Goal: Check status: Check status

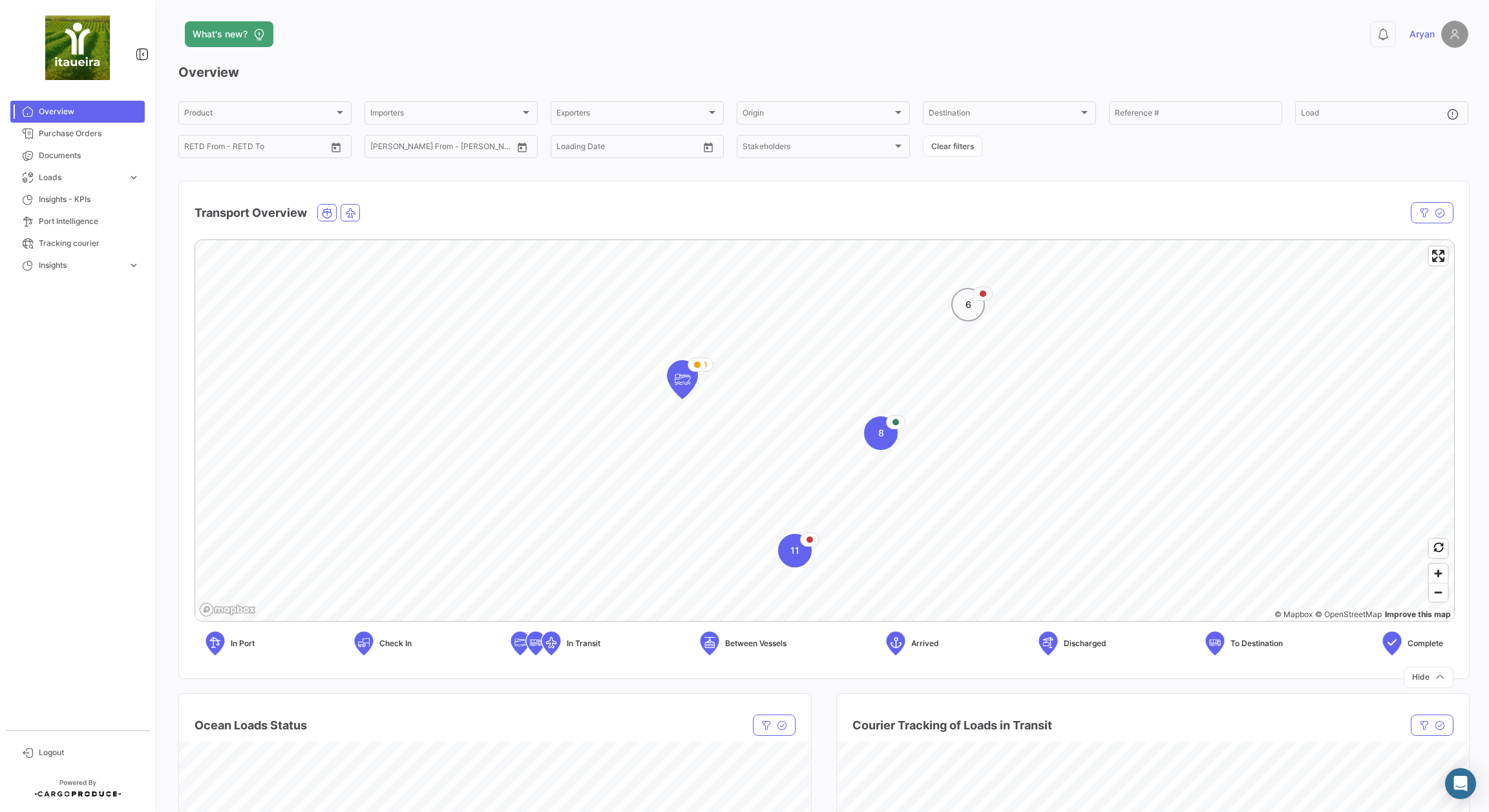
click at [974, 308] on div "6" at bounding box center [968, 305] width 34 height 34
click at [771, 445] on icon "Map marker" at bounding box center [774, 440] width 18 height 27
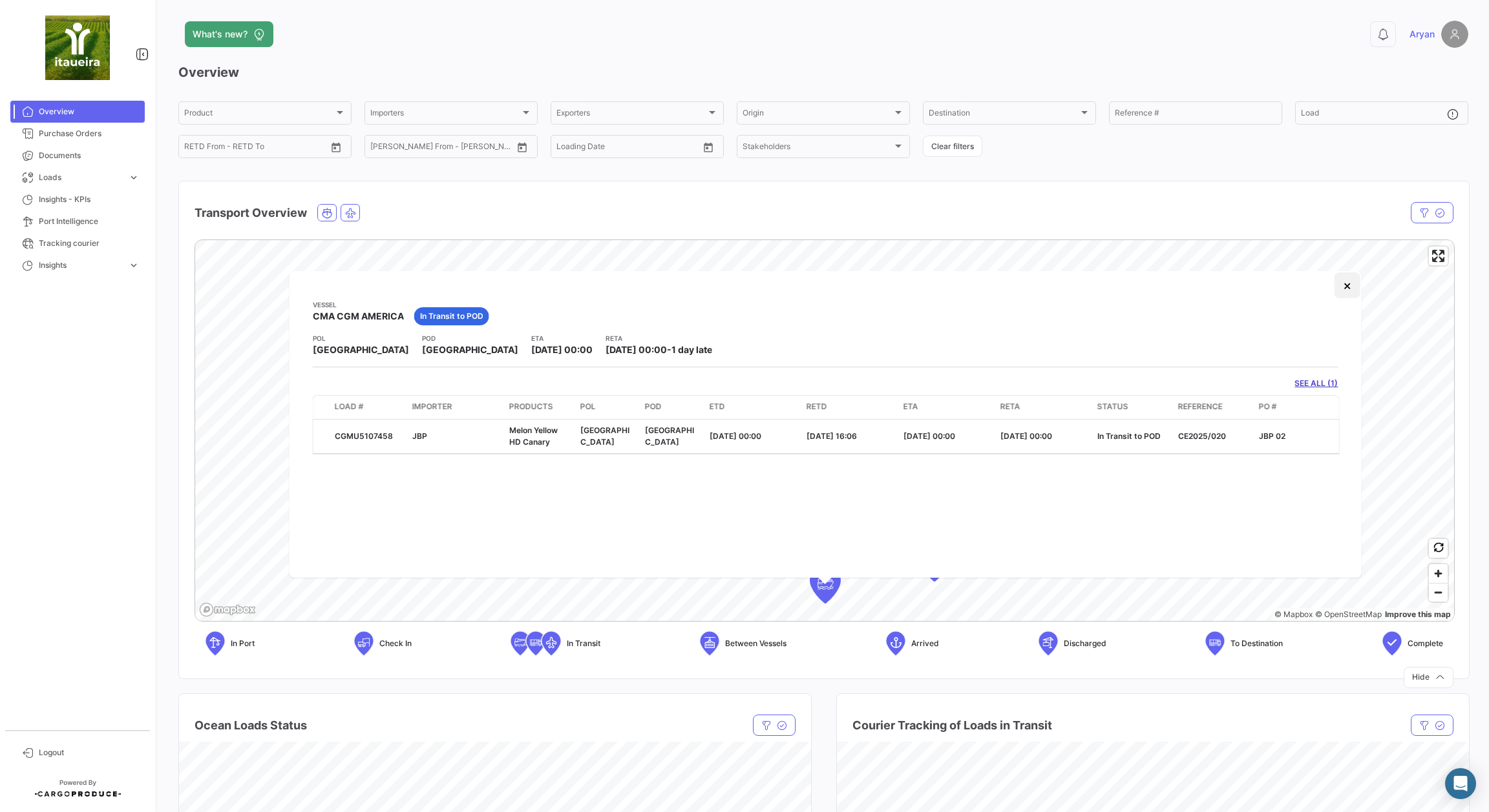
click at [1349, 288] on button "×" at bounding box center [1347, 286] width 26 height 26
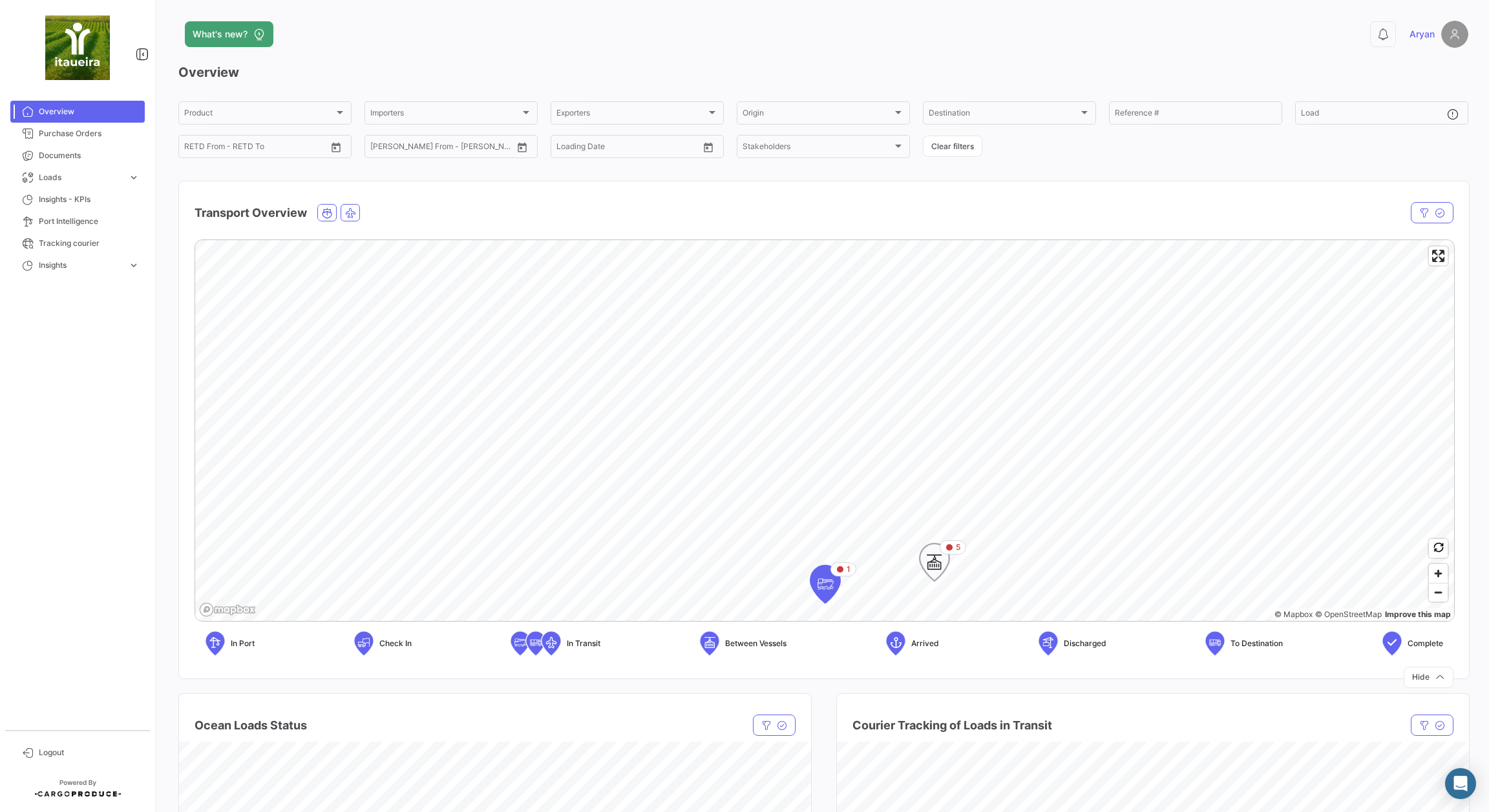
click at [933, 570] on icon "Map marker" at bounding box center [934, 562] width 18 height 27
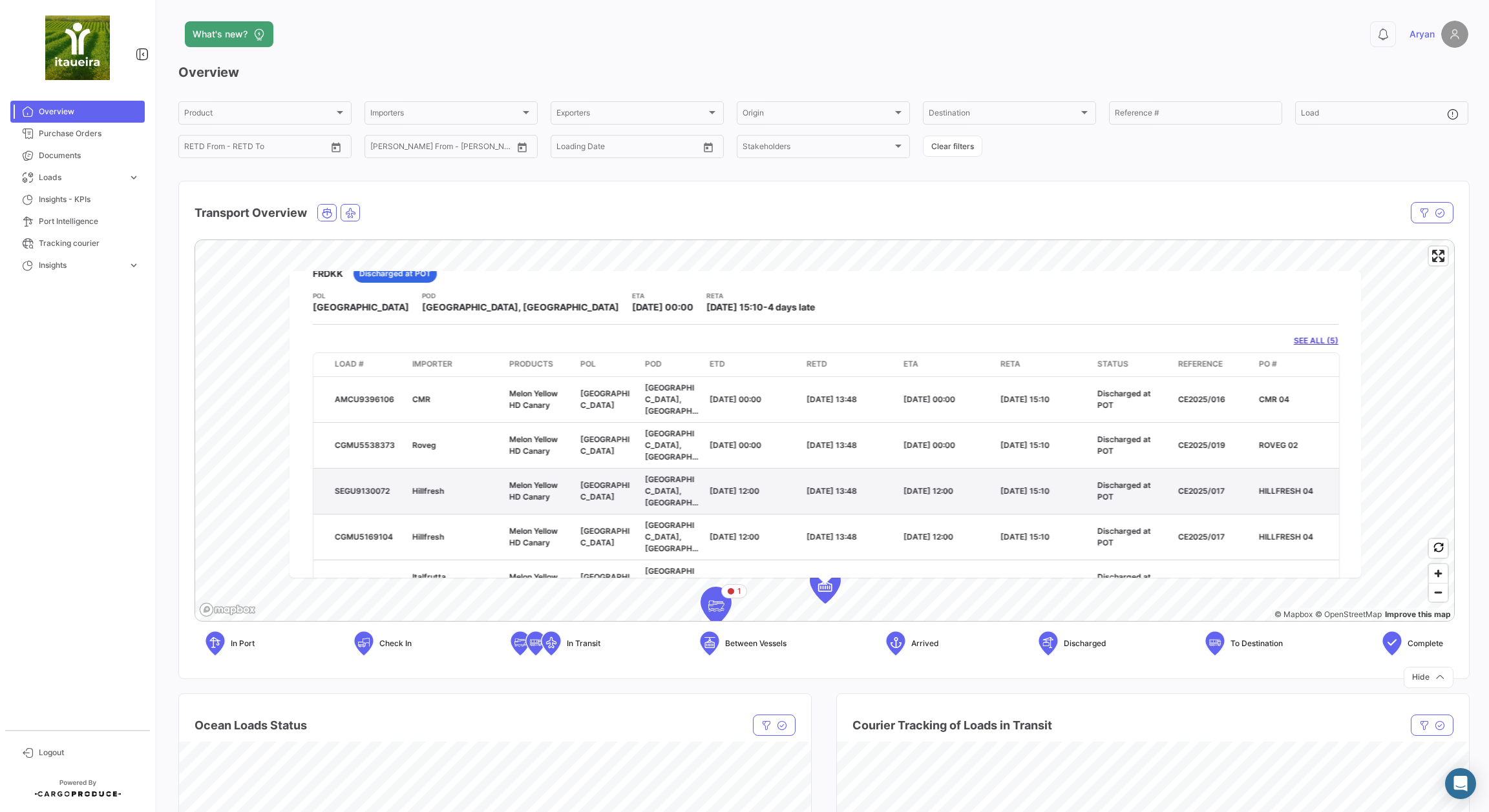
scroll to position [42, 0]
click at [122, 108] on span "Overview" at bounding box center [89, 112] width 101 height 12
click at [1317, 343] on link "SEE ALL (5)" at bounding box center [1315, 342] width 45 height 12
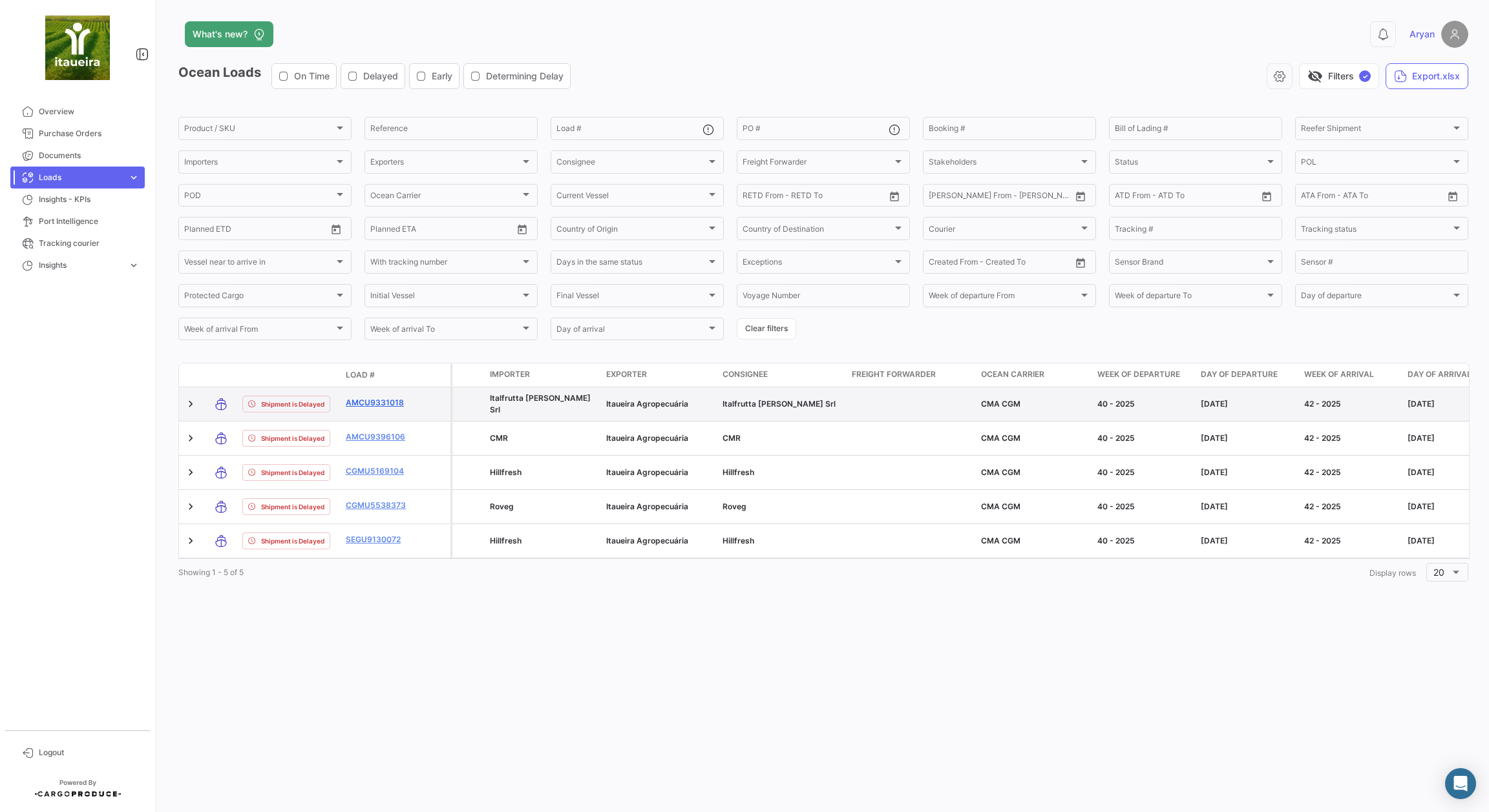
click at [364, 406] on link "AMCU9331018" at bounding box center [379, 404] width 67 height 12
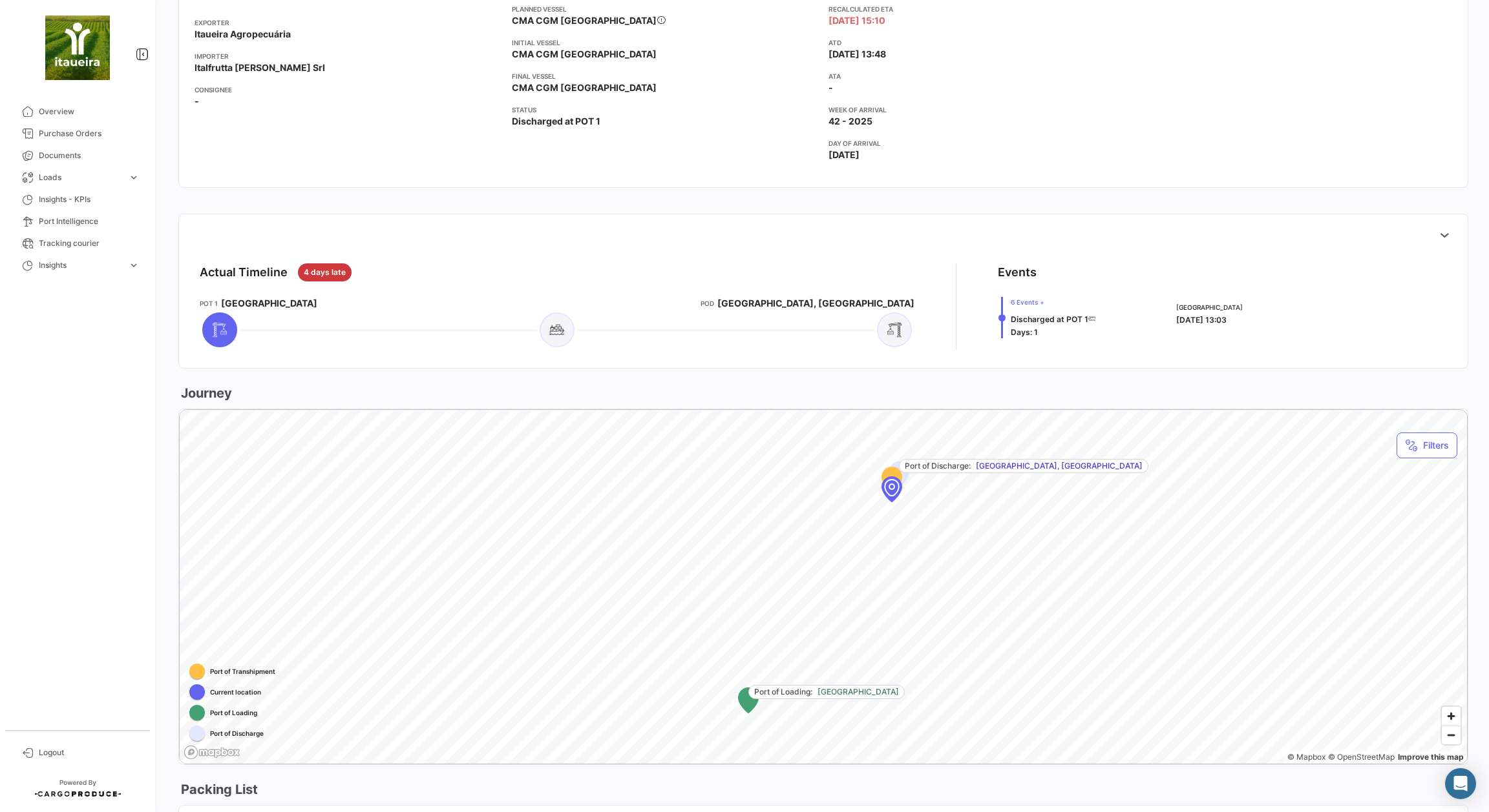
scroll to position [419, 0]
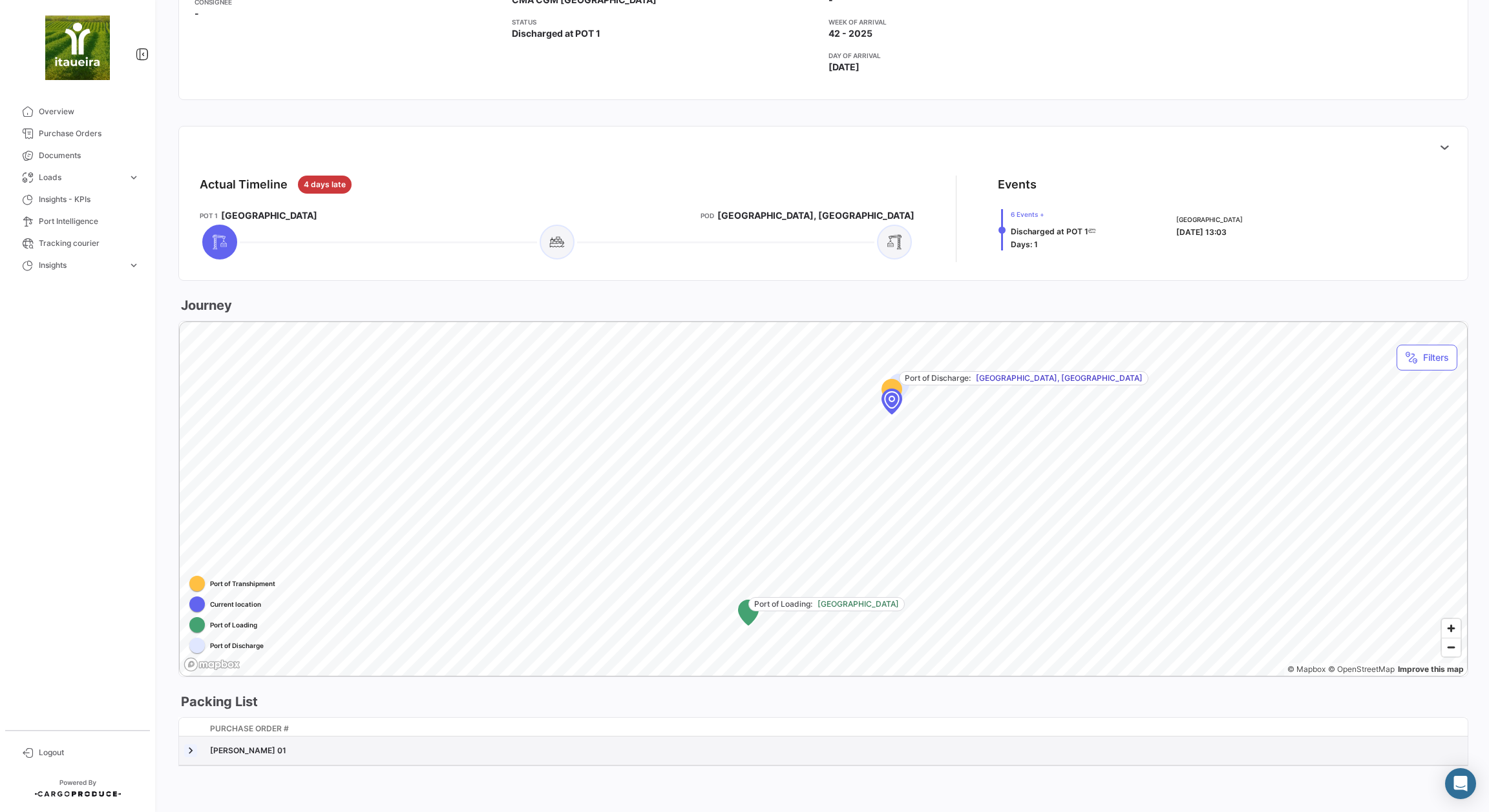
click at [191, 749] on link at bounding box center [190, 751] width 13 height 13
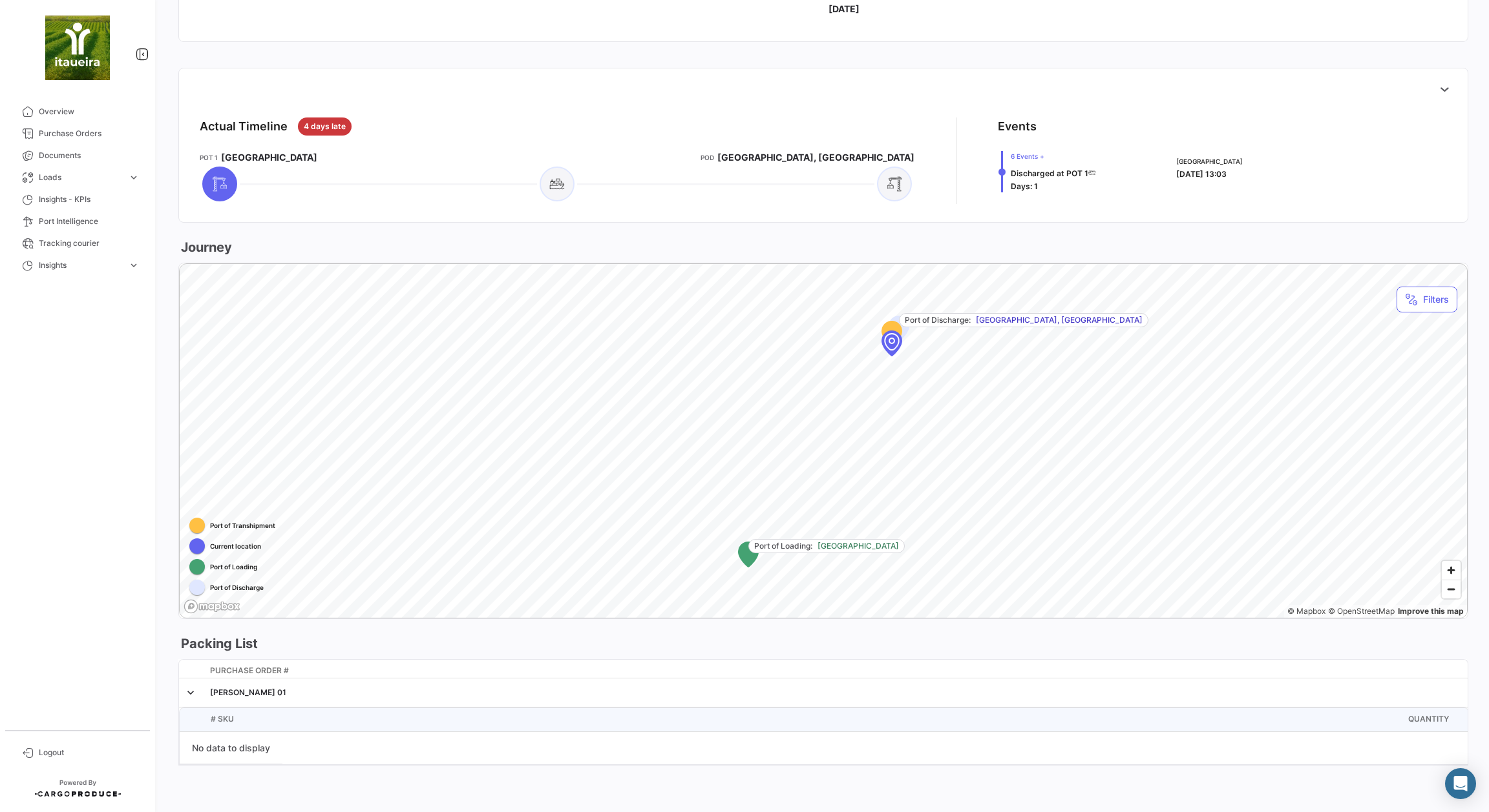
scroll to position [478, 0]
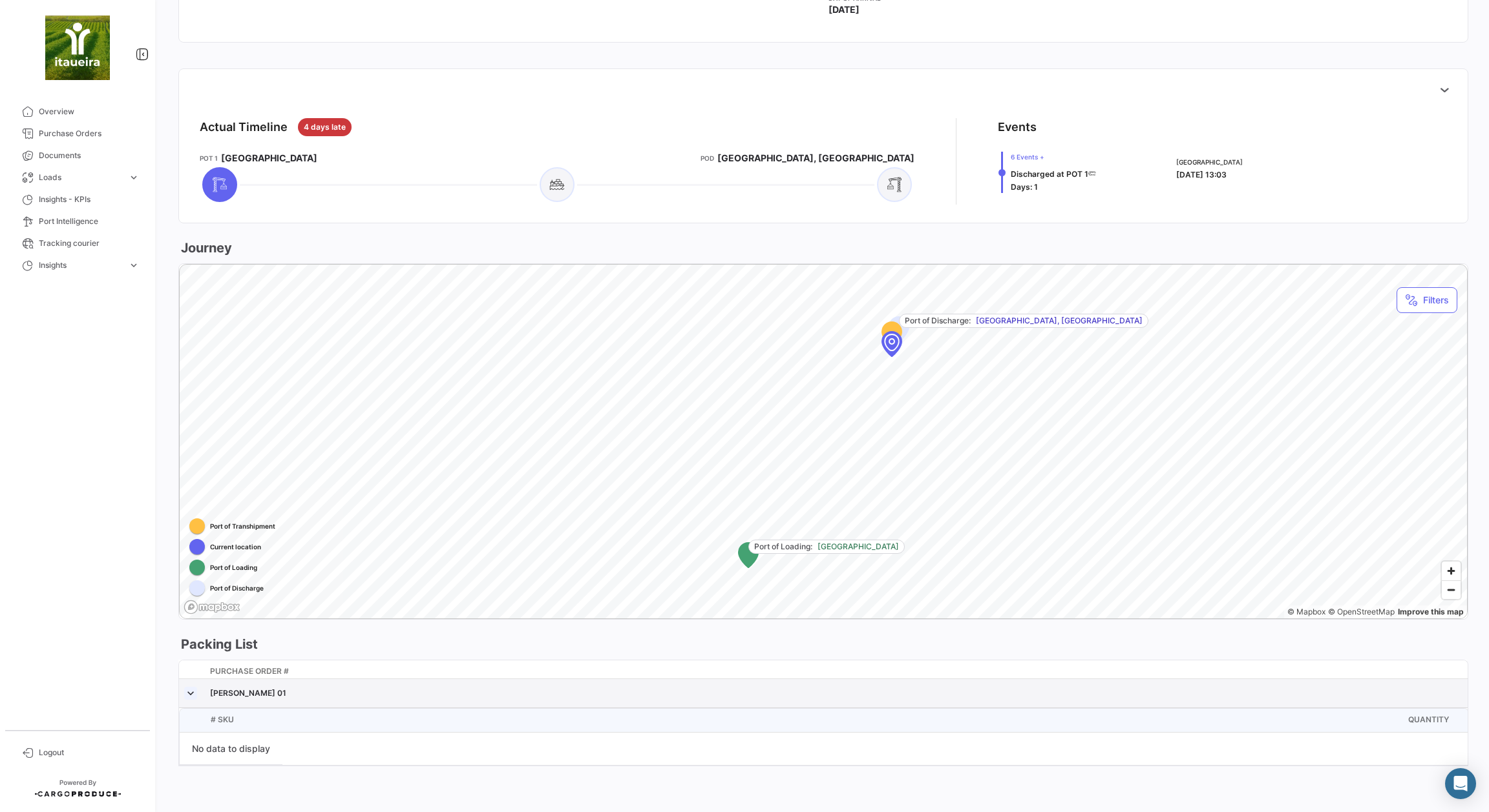
click at [188, 690] on link at bounding box center [190, 693] width 13 height 13
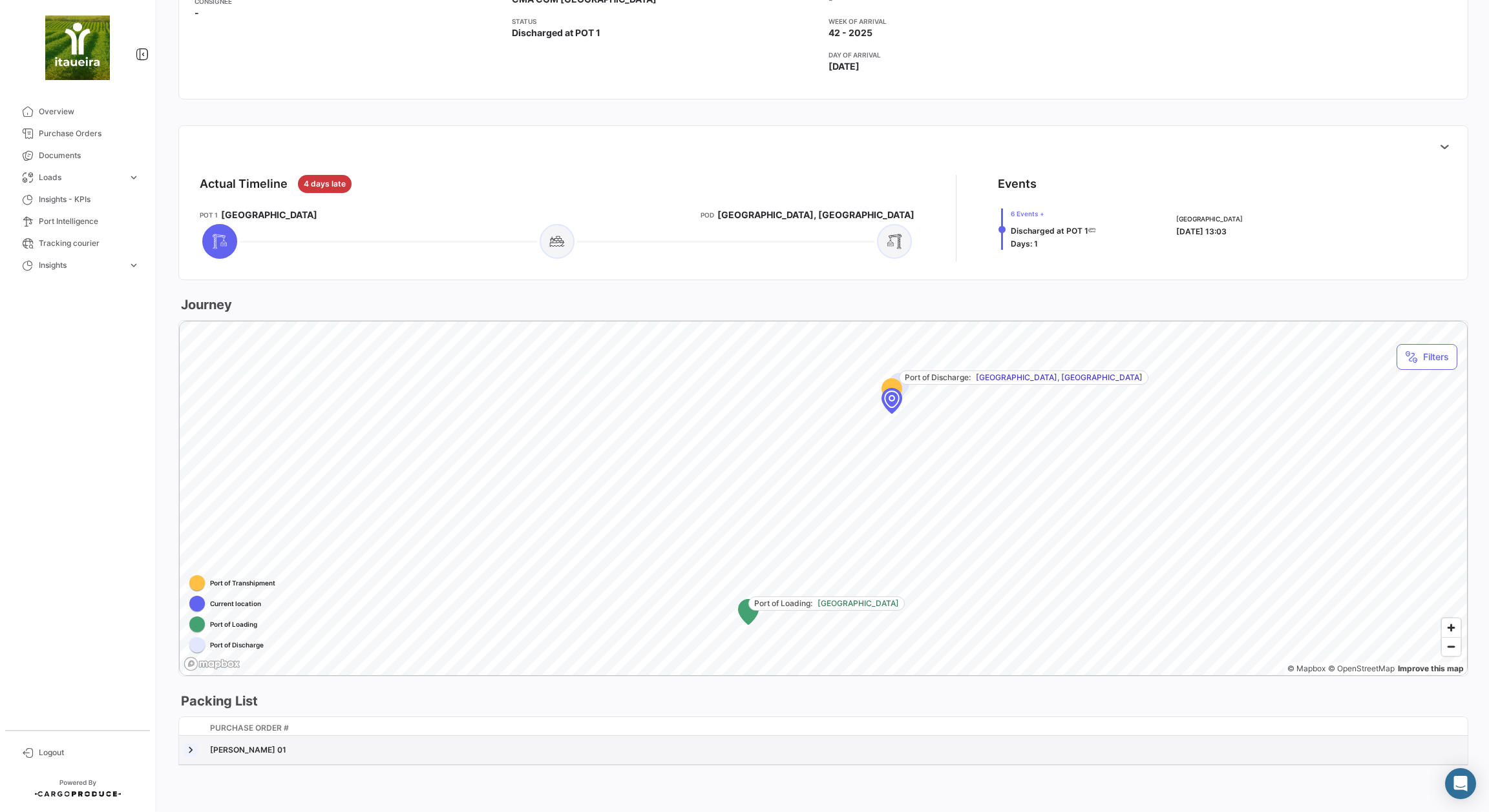
scroll to position [419, 0]
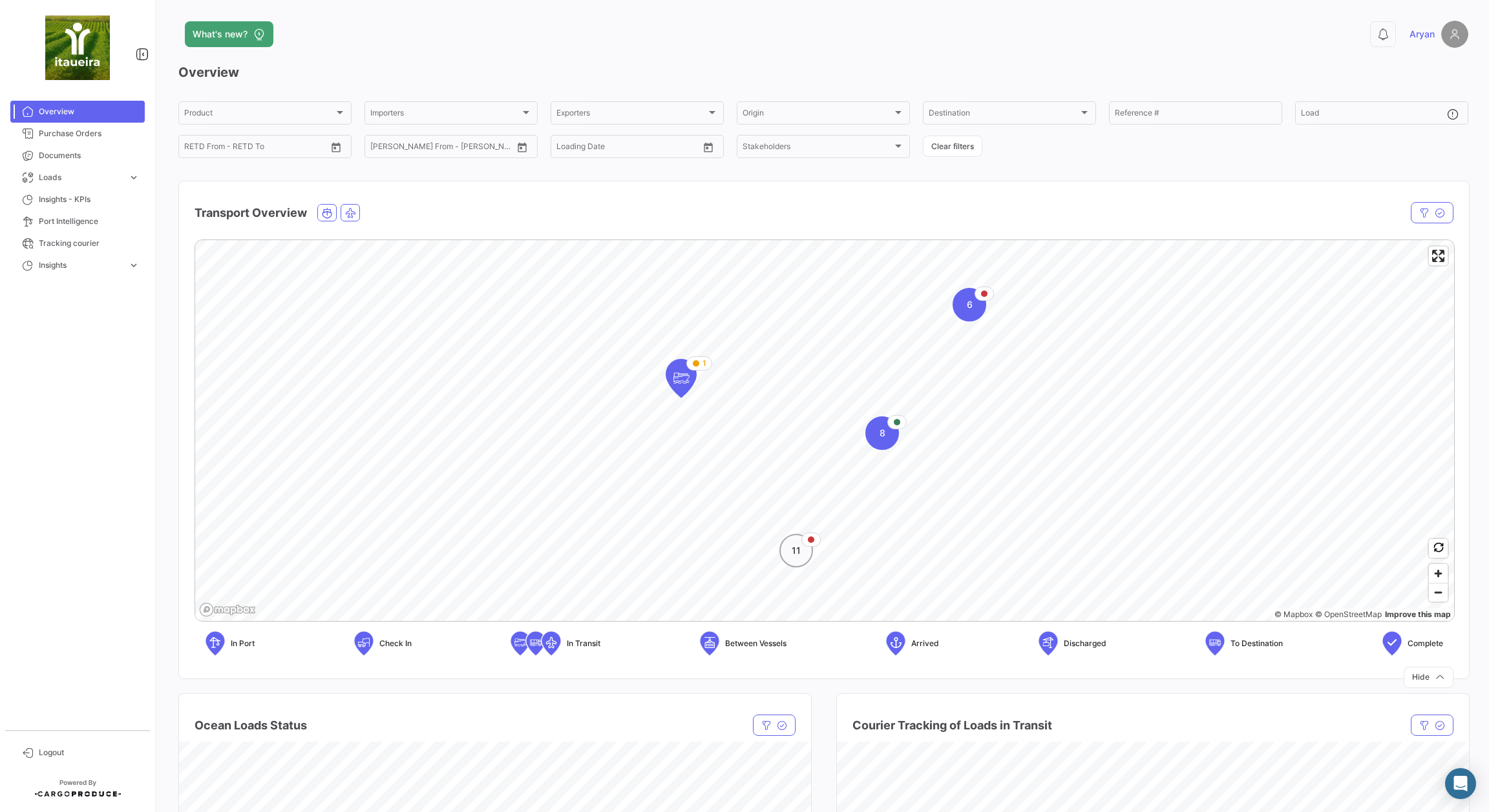
click at [799, 548] on span "11" at bounding box center [795, 550] width 9 height 13
click at [730, 366] on icon "Map marker" at bounding box center [725, 366] width 18 height 27
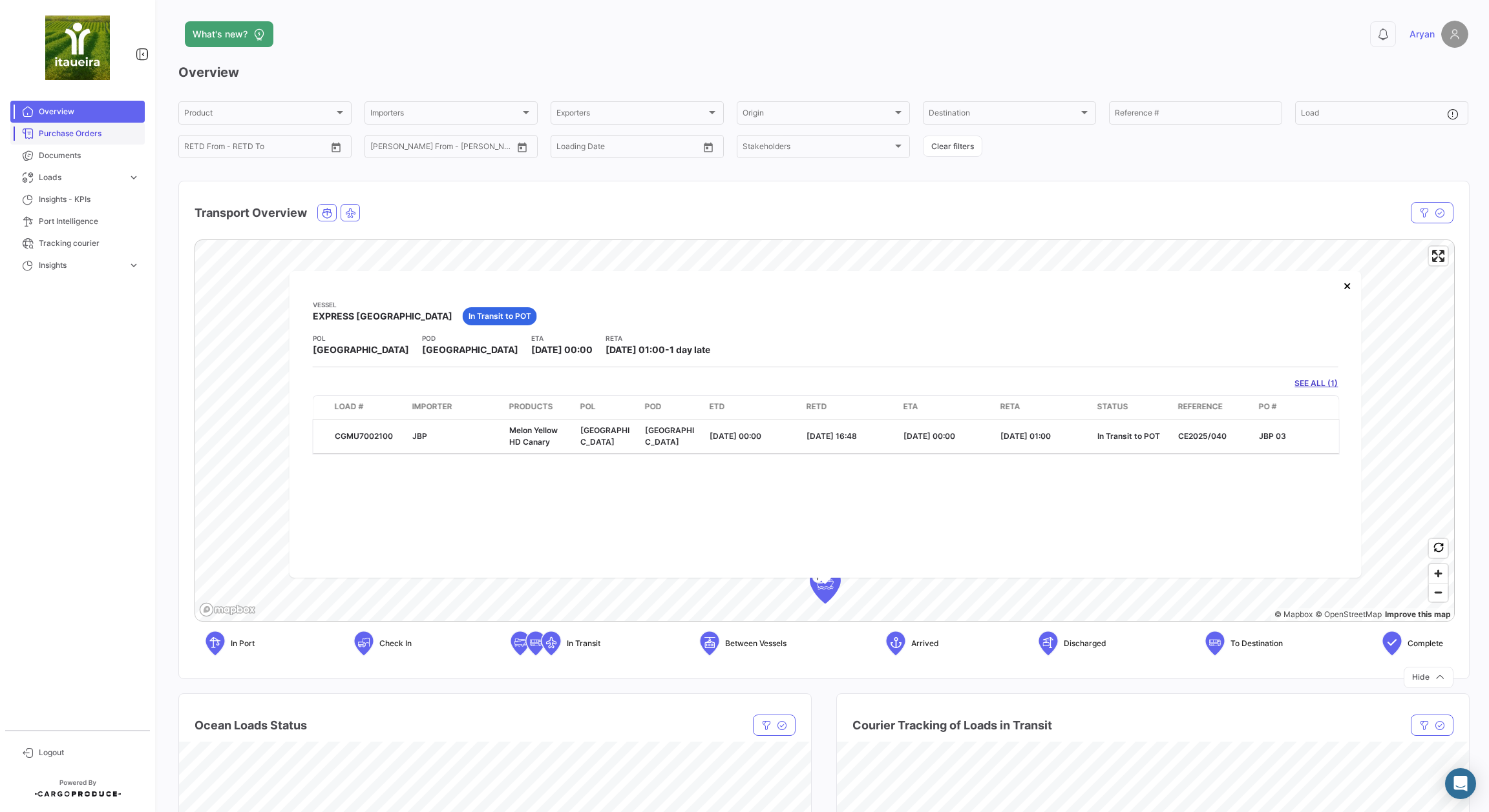
click at [71, 123] on link "Purchase Orders" at bounding box center [77, 134] width 135 height 22
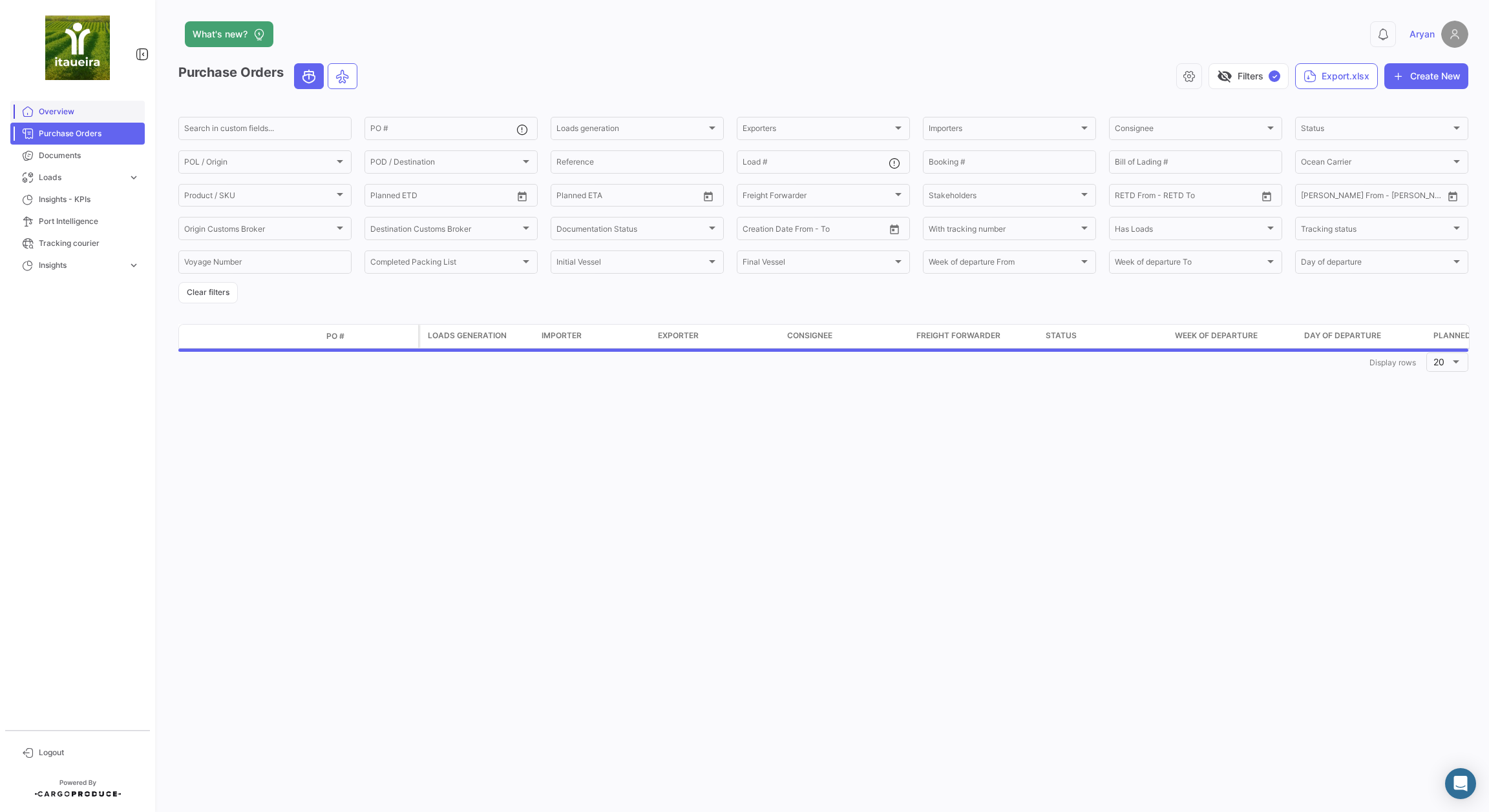
click at [73, 116] on span "Overview" at bounding box center [89, 112] width 101 height 12
